Goal: Book appointment/travel/reservation

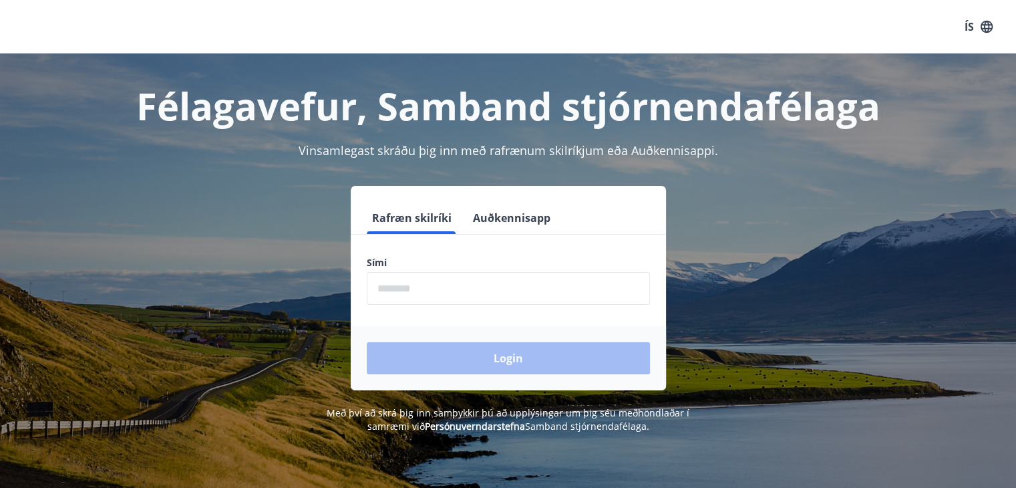
click at [457, 282] on input "phone" at bounding box center [508, 288] width 283 height 33
click at [456, 301] on input "phone" at bounding box center [508, 288] width 283 height 33
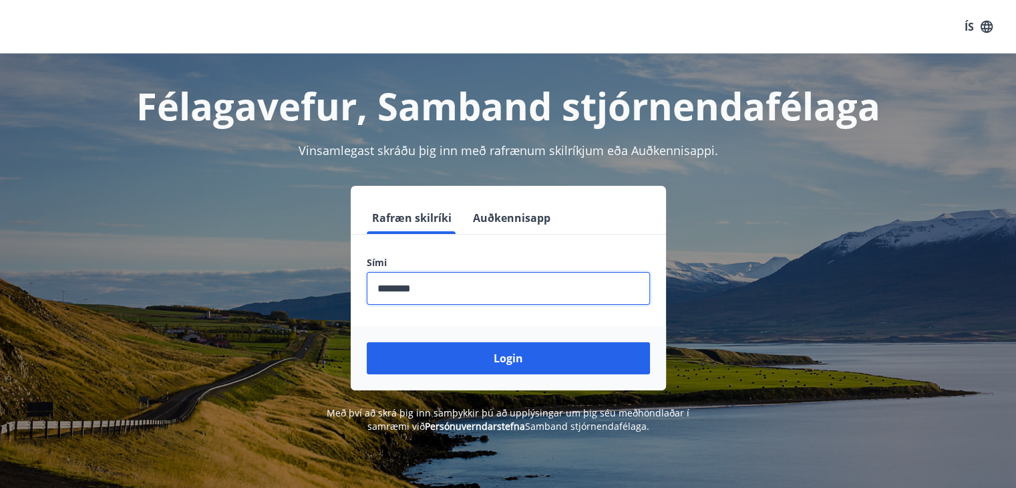
type input "********"
click at [367, 342] on button "Login" at bounding box center [508, 358] width 283 height 32
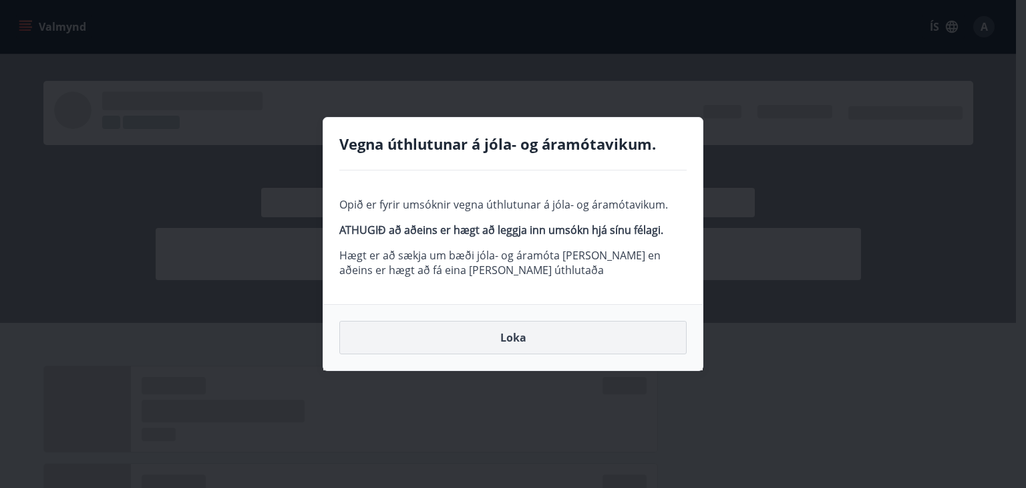
click at [492, 340] on button "Loka" at bounding box center [512, 337] width 347 height 33
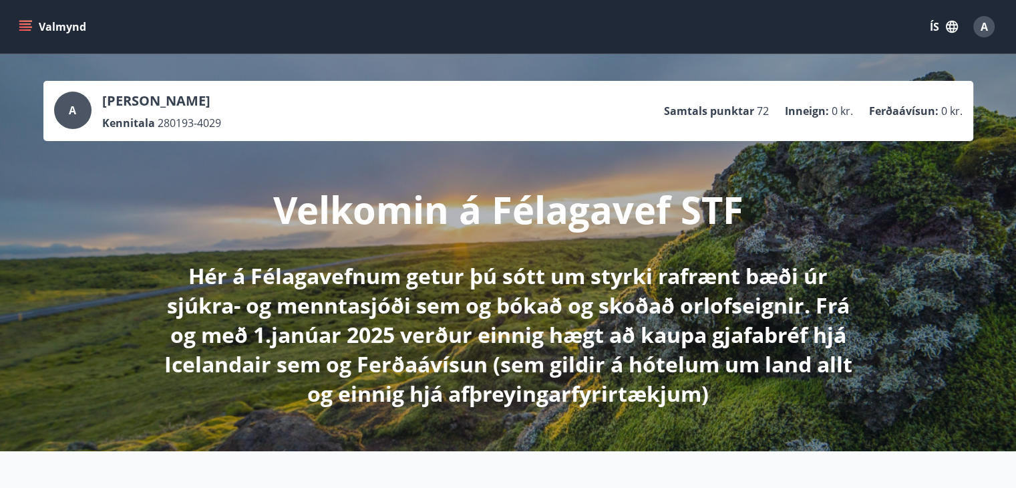
click at [27, 25] on icon "menu" at bounding box center [25, 26] width 13 height 13
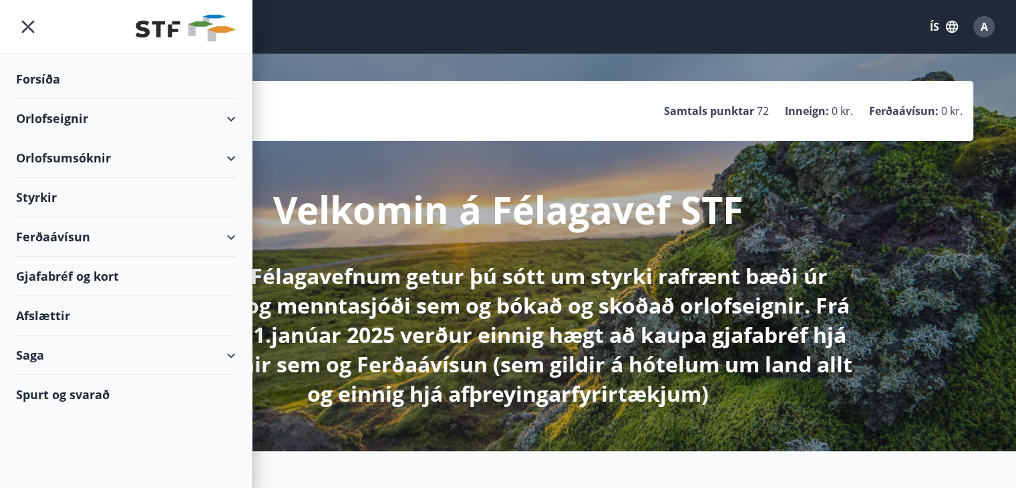
click at [119, 121] on div "Orlofseignir" at bounding box center [126, 118] width 220 height 39
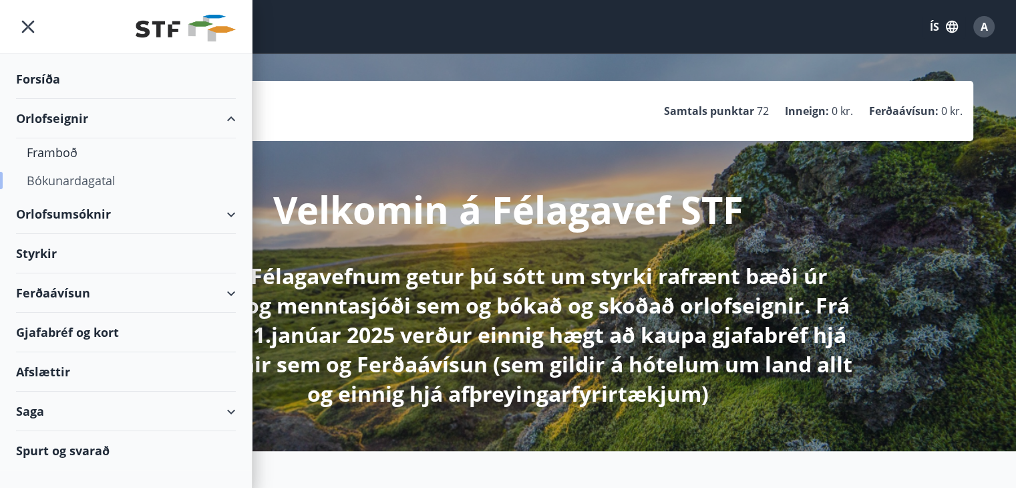
click at [81, 177] on div "Bókunardagatal" at bounding box center [126, 180] width 198 height 28
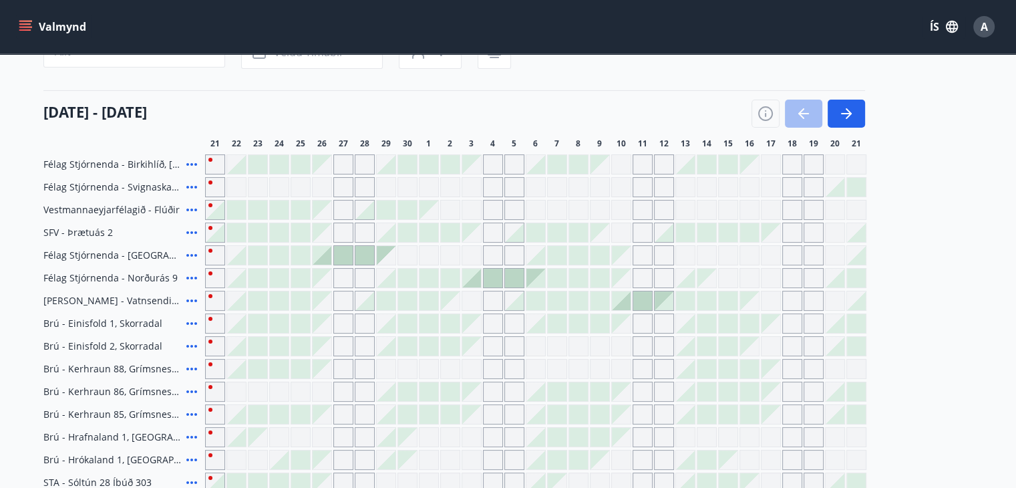
scroll to position [134, 0]
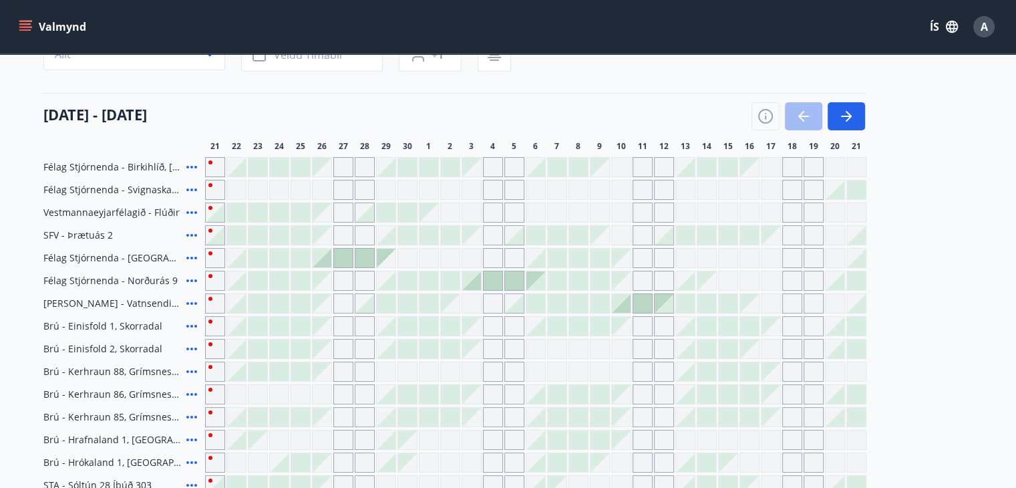
click at [190, 212] on icon at bounding box center [191, 212] width 11 height 3
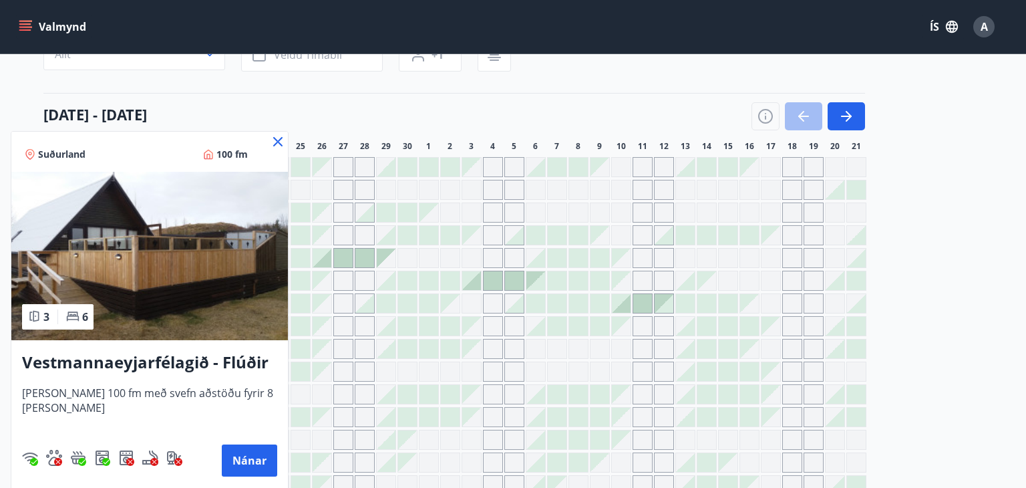
click at [278, 138] on icon at bounding box center [278, 142] width 16 height 16
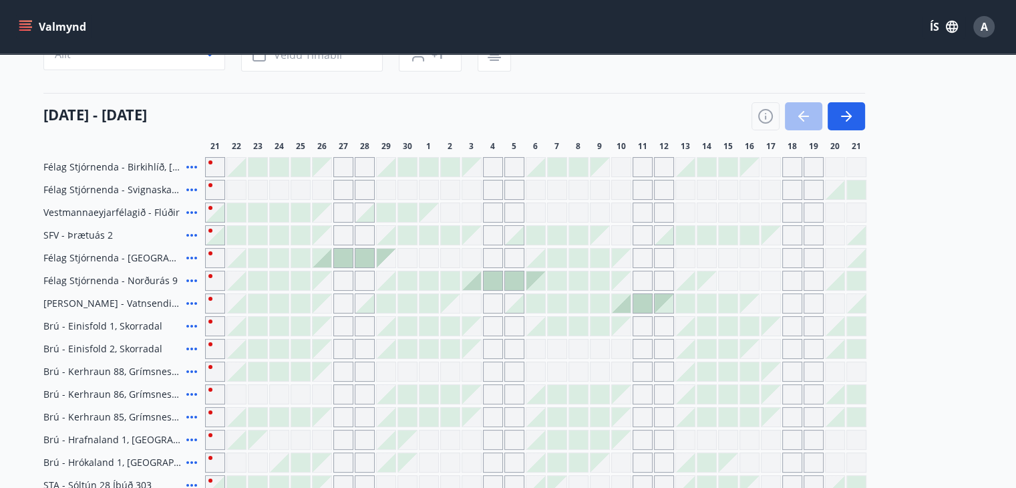
click at [192, 188] on icon at bounding box center [191, 189] width 11 height 3
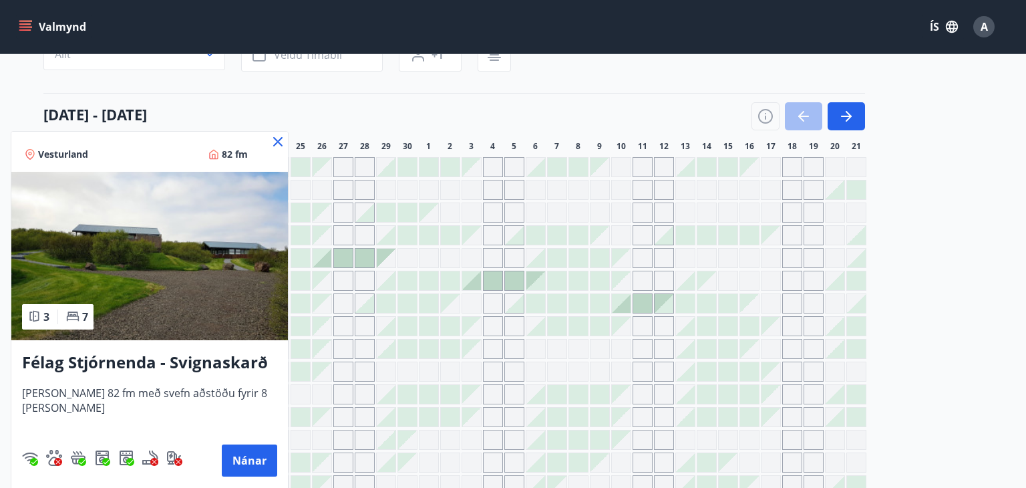
click at [277, 137] on icon at bounding box center [278, 142] width 16 height 16
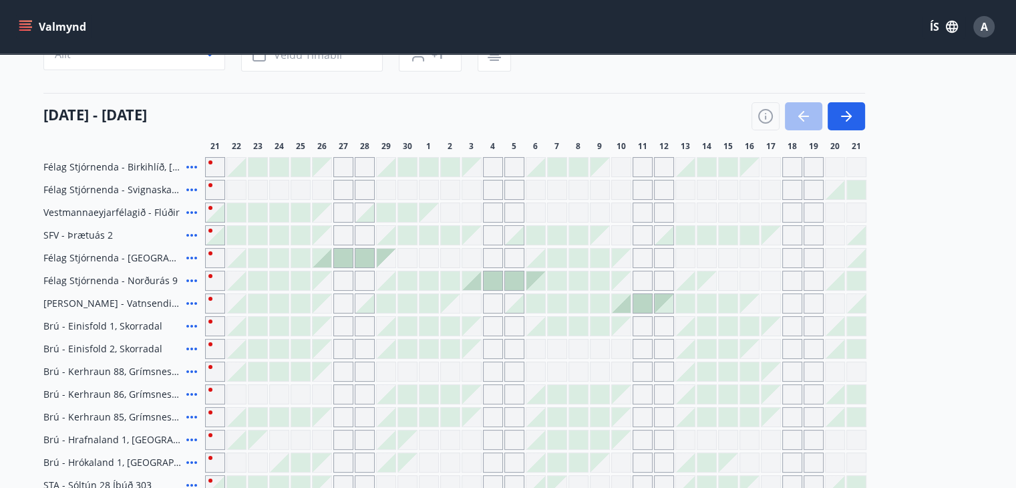
click at [189, 166] on icon at bounding box center [192, 167] width 16 height 16
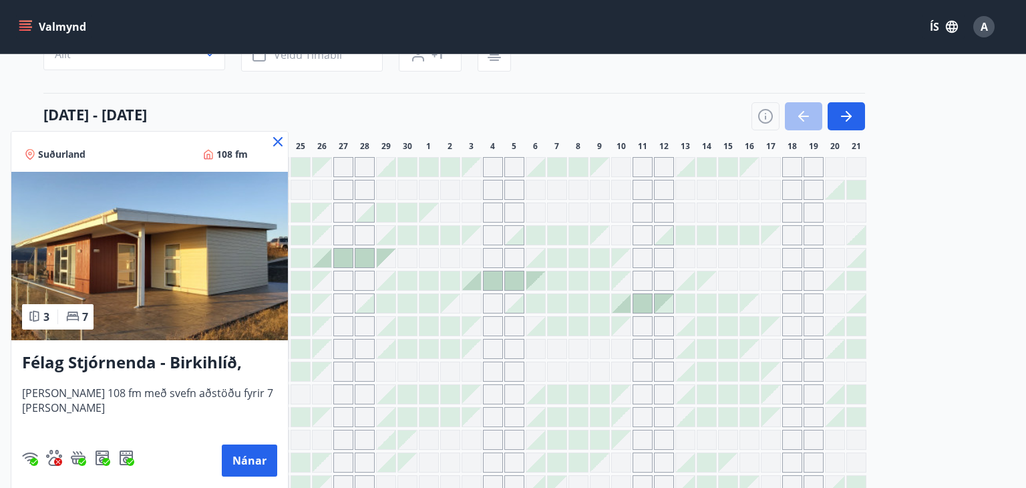
click at [277, 142] on icon at bounding box center [277, 141] width 9 height 9
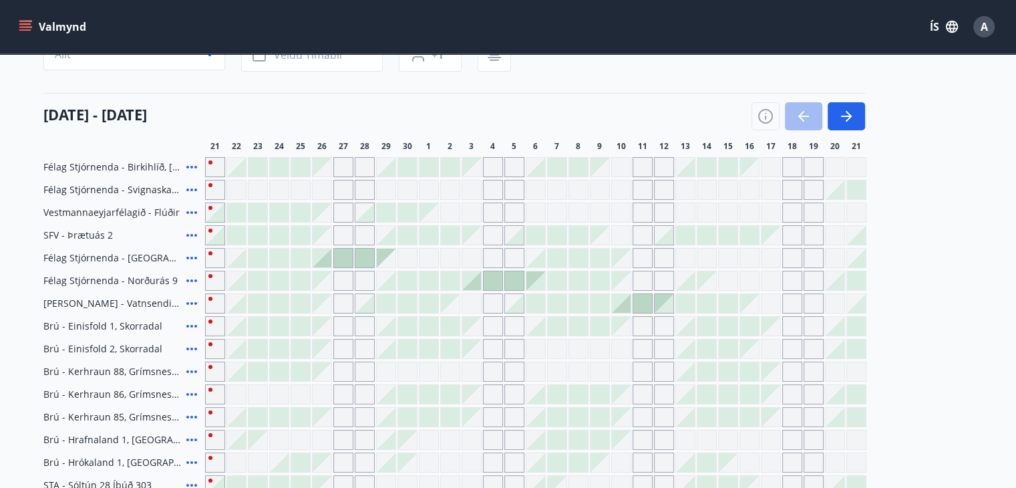
click at [194, 165] on icon at bounding box center [192, 167] width 16 height 16
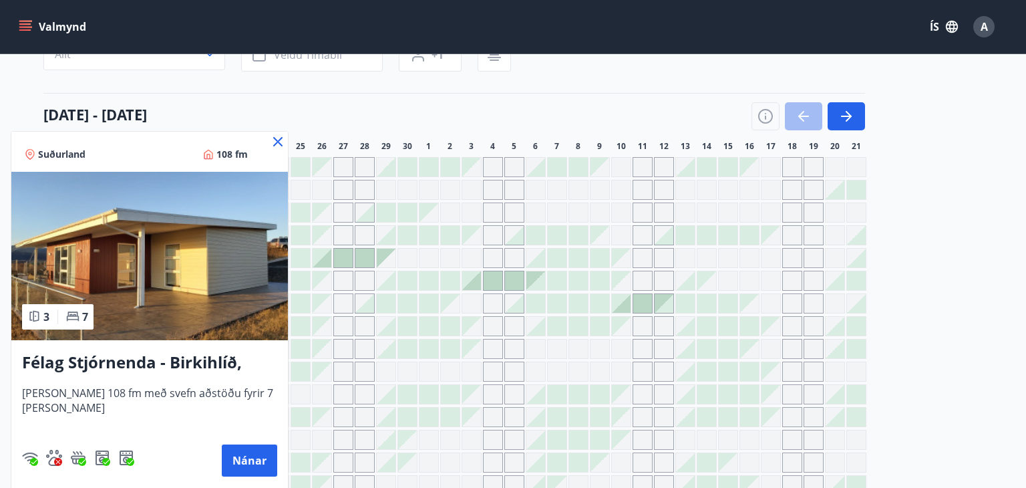
click at [854, 121] on div at bounding box center [513, 244] width 1026 height 488
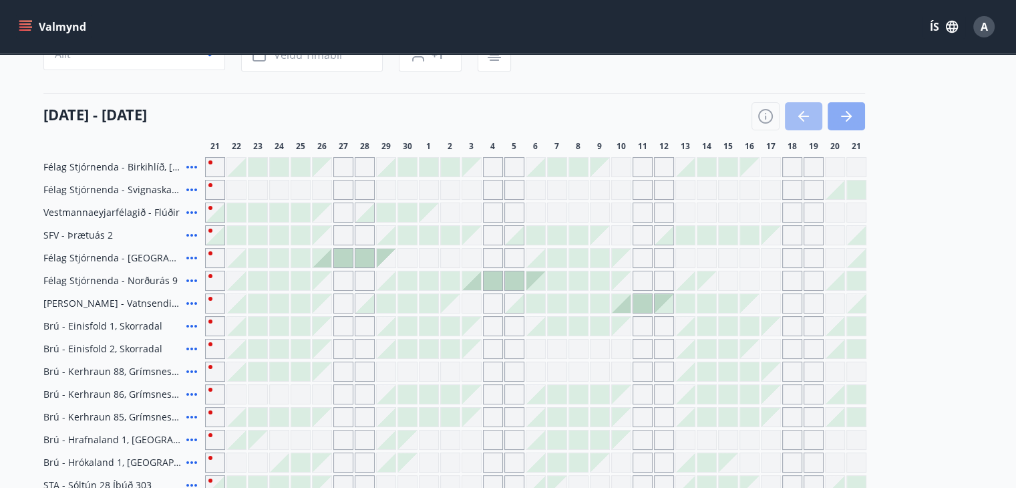
click at [858, 122] on button "button" at bounding box center [846, 116] width 37 height 28
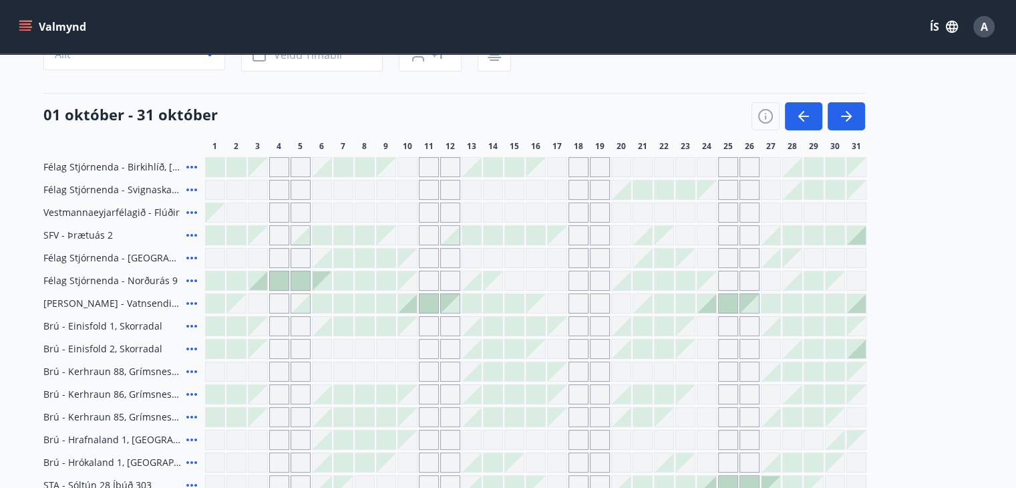
click at [192, 306] on icon at bounding box center [192, 303] width 16 height 16
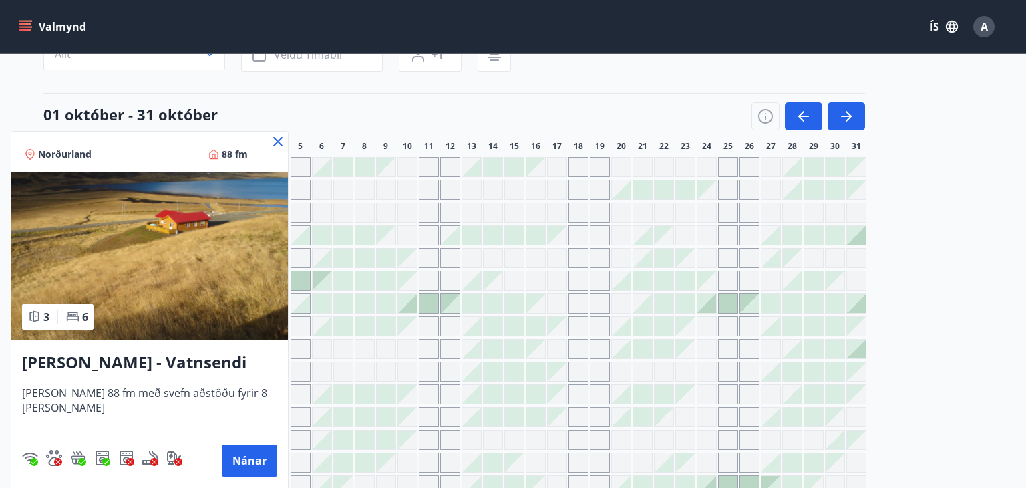
click at [273, 142] on icon at bounding box center [277, 141] width 9 height 9
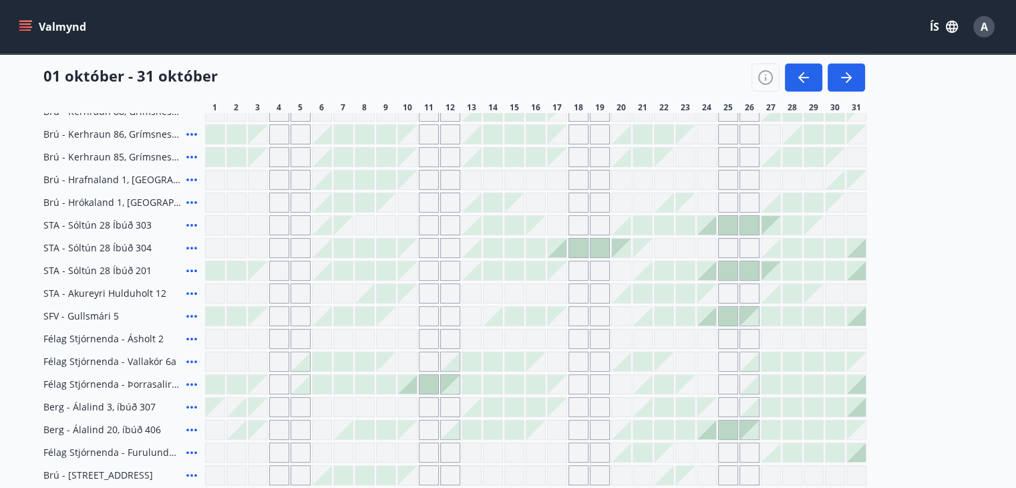
scroll to position [401, 0]
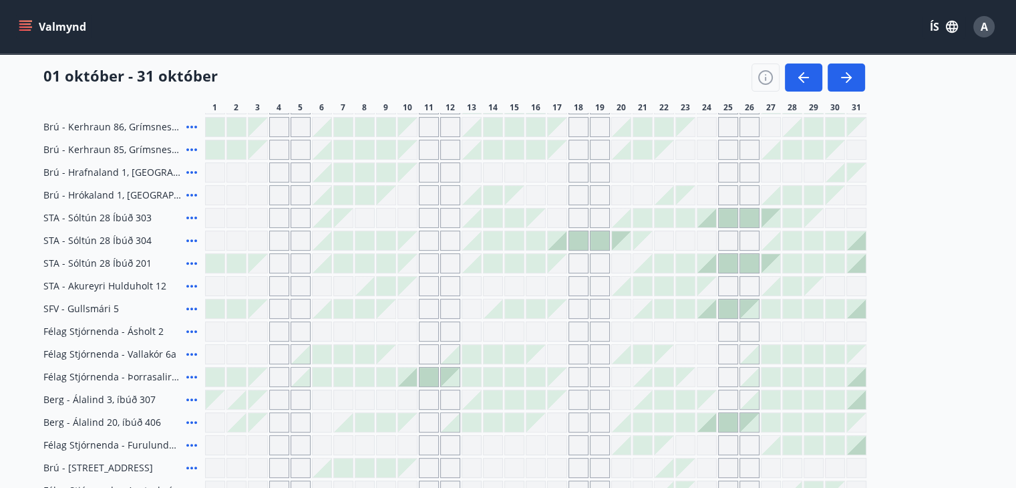
click at [194, 375] on icon at bounding box center [192, 377] width 16 height 16
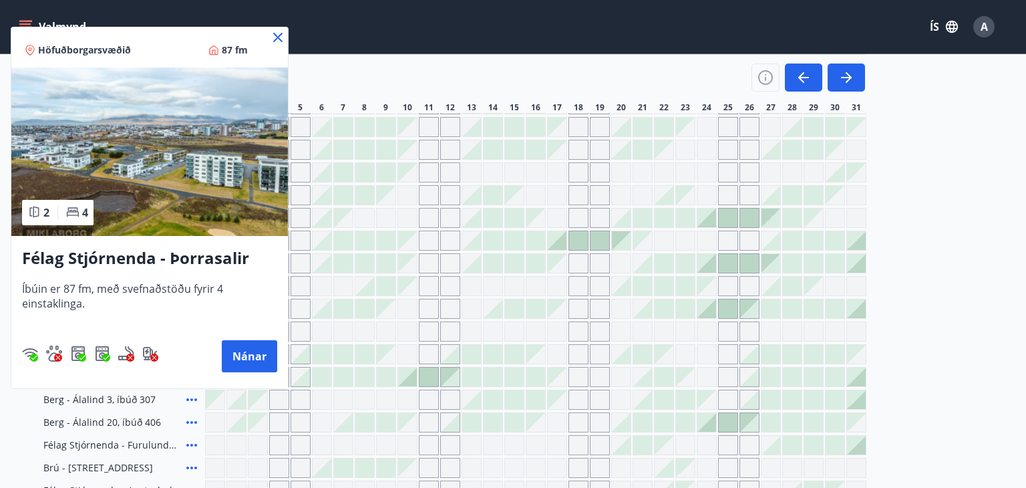
click at [281, 43] on icon at bounding box center [278, 37] width 16 height 16
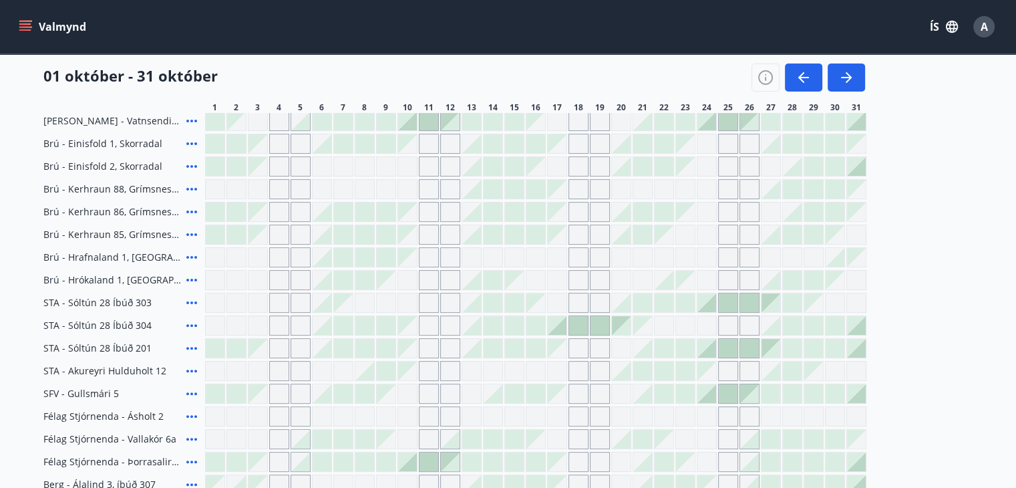
scroll to position [311, 0]
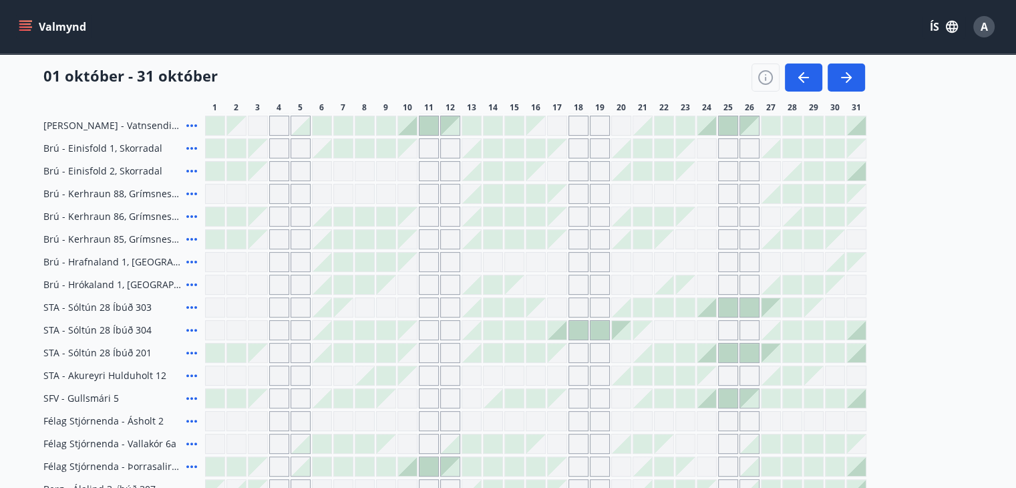
click at [195, 327] on icon at bounding box center [192, 330] width 16 height 16
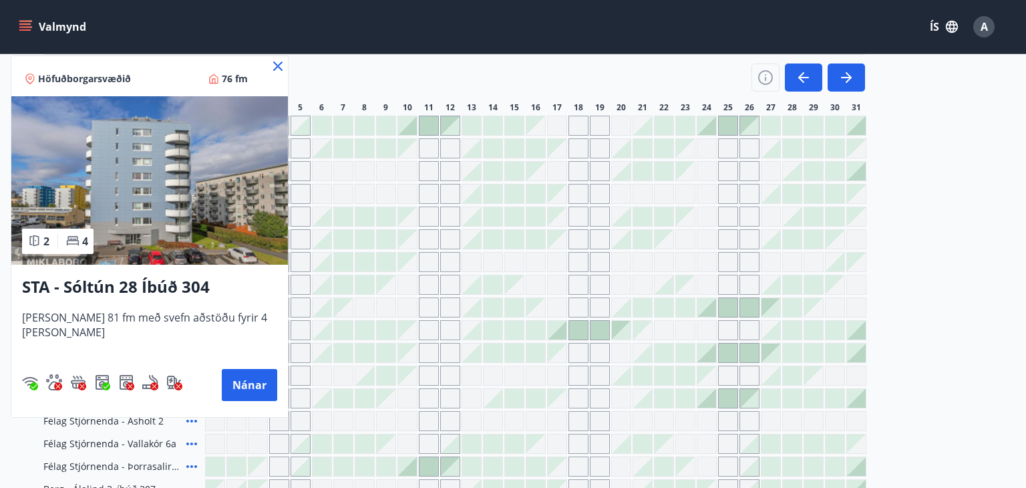
click at [270, 67] on icon at bounding box center [278, 66] width 16 height 16
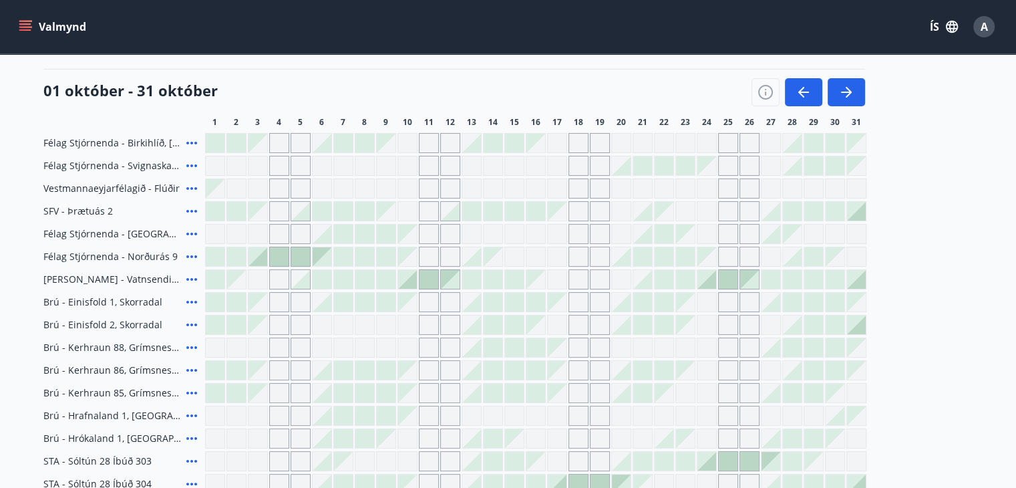
scroll to position [134, 0]
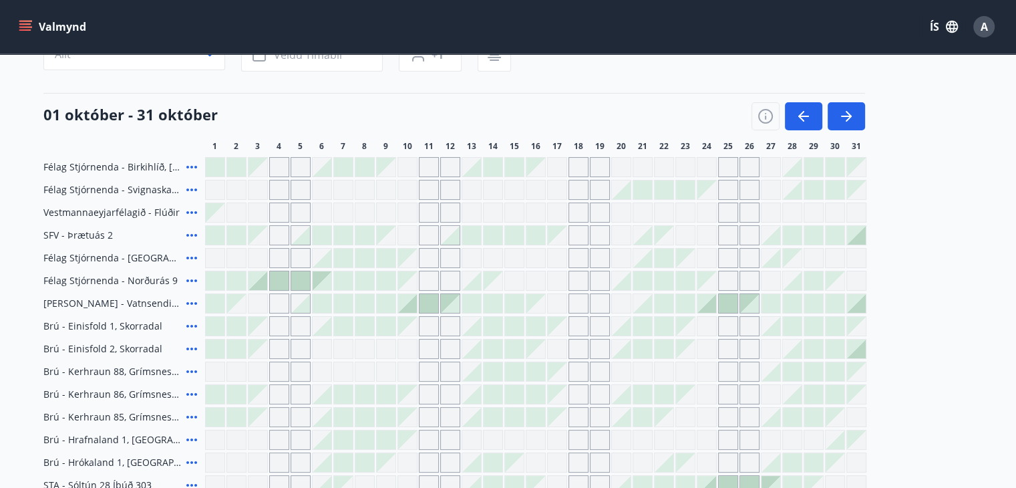
click at [190, 279] on icon at bounding box center [191, 280] width 11 height 3
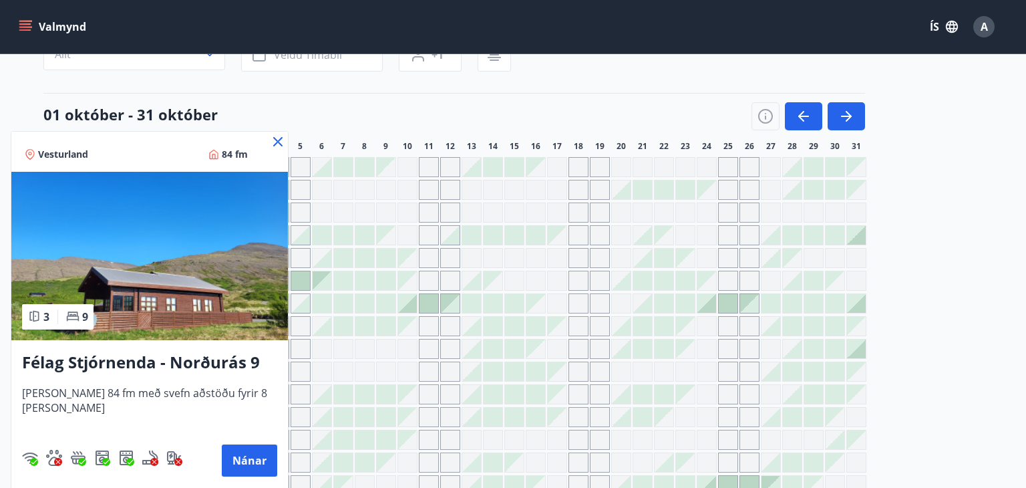
click at [277, 142] on icon at bounding box center [278, 142] width 2 height 2
